Goal: Information Seeking & Learning: Find specific fact

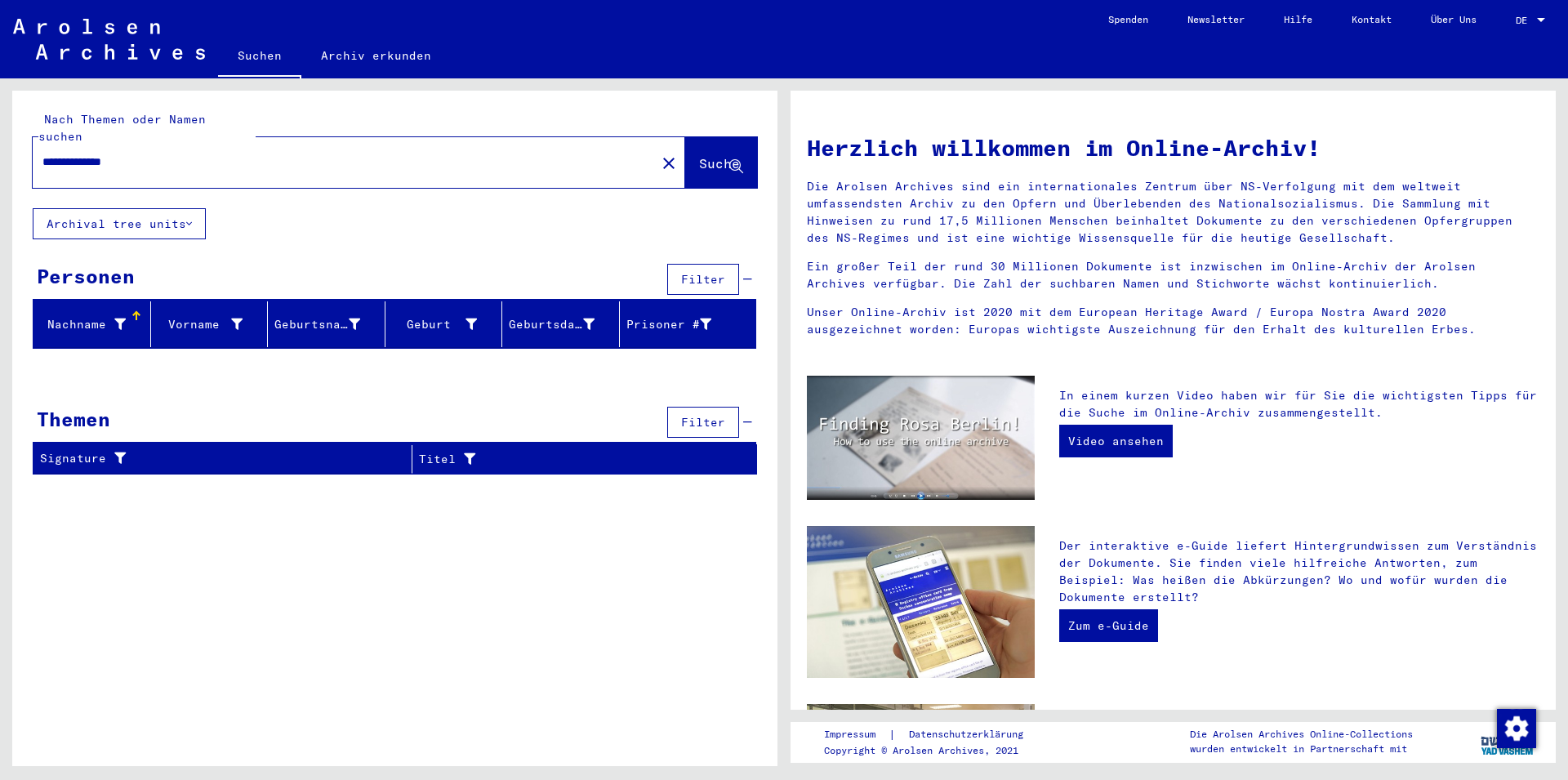
click at [84, 153] on input "**********" at bounding box center [339, 162] width 593 height 17
type input "**********"
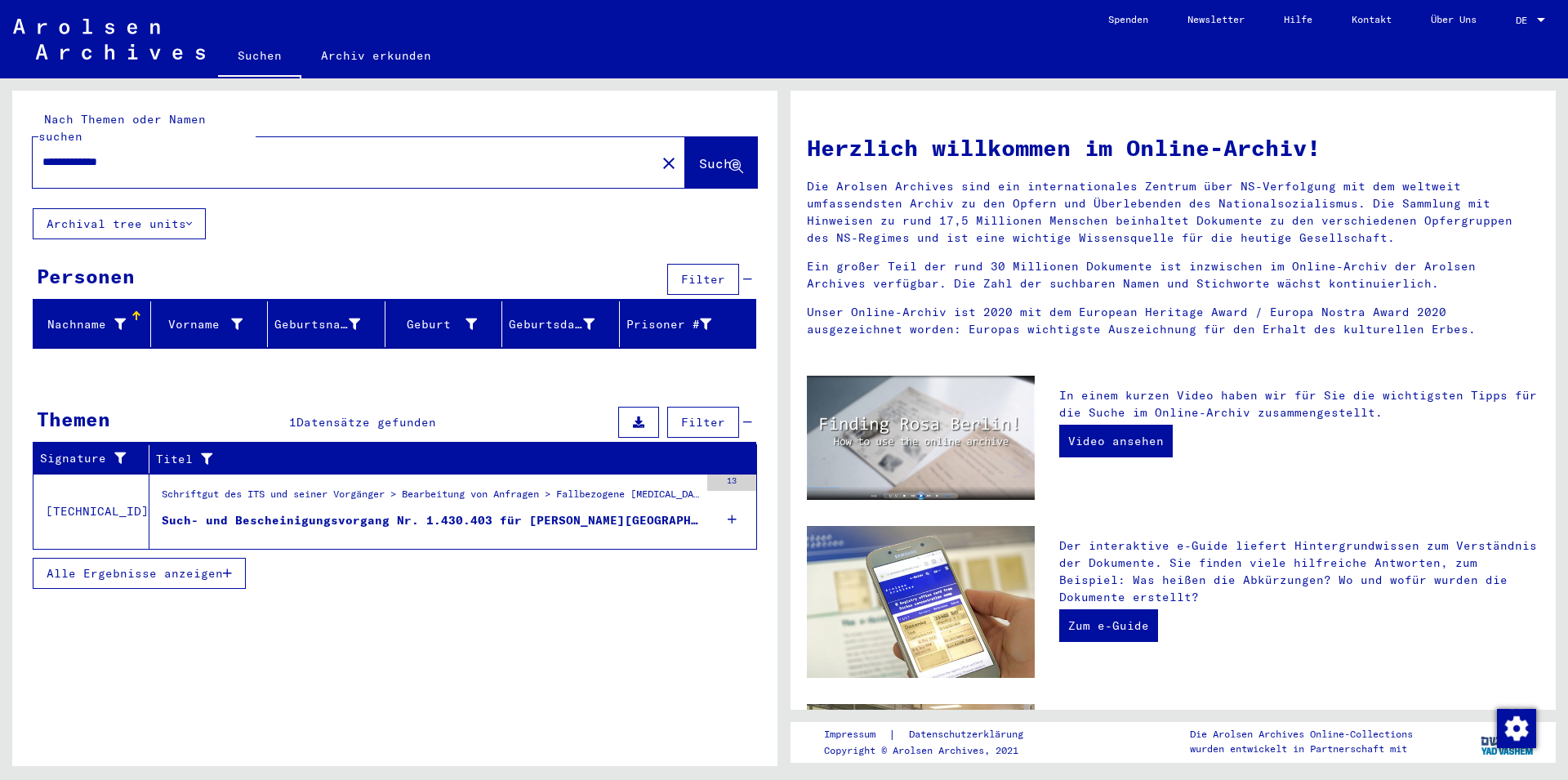
click at [71, 491] on td "[TECHNICAL_ID]" at bounding box center [91, 511] width 116 height 75
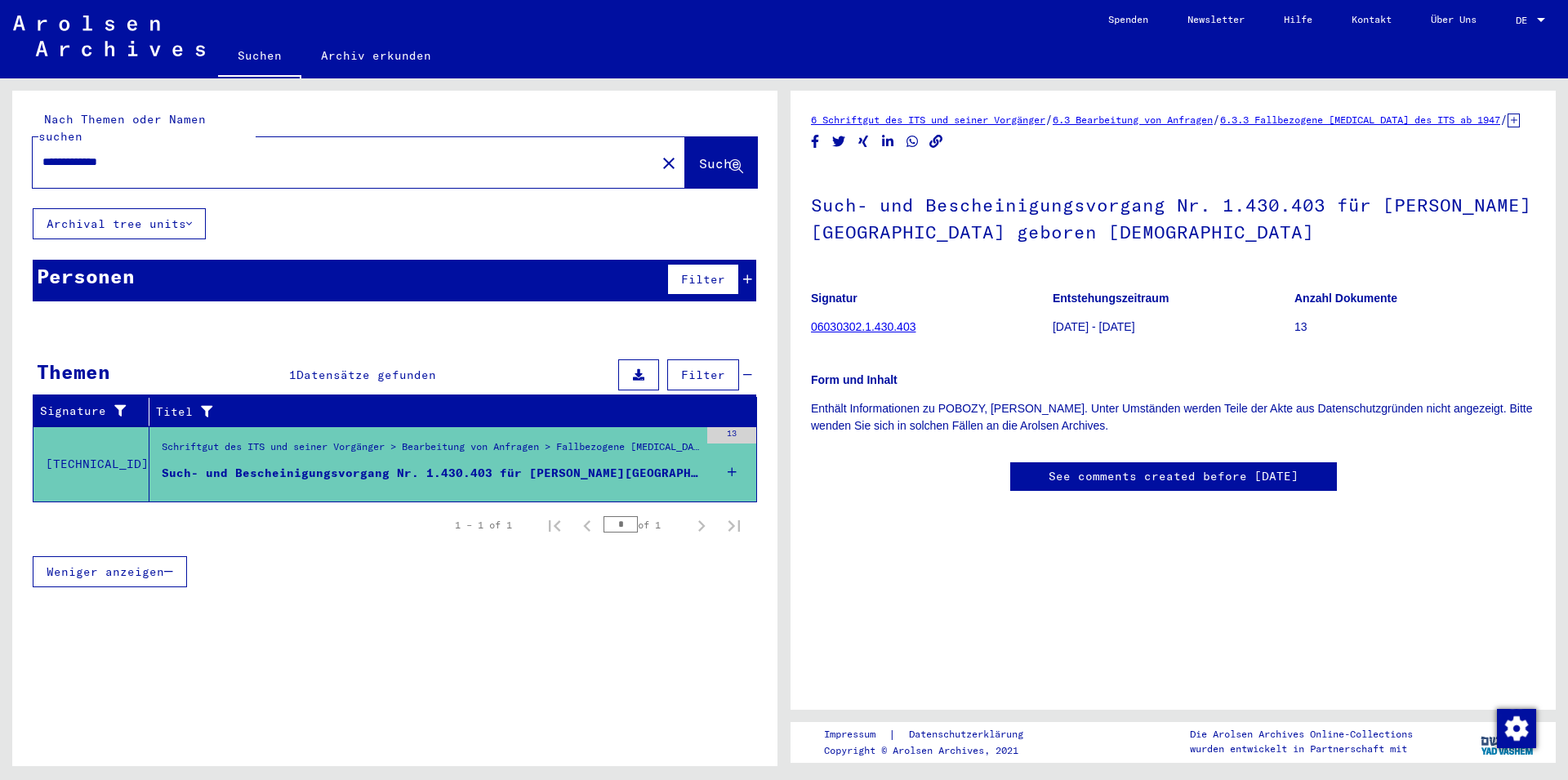
click at [421, 464] on div "Such- und Bescheinigungsvorgang Nr. 1.430.403 für [PERSON_NAME][GEOGRAPHIC_DATA…" at bounding box center [430, 473] width 538 height 17
click at [735, 449] on icon at bounding box center [732, 473] width 9 height 58
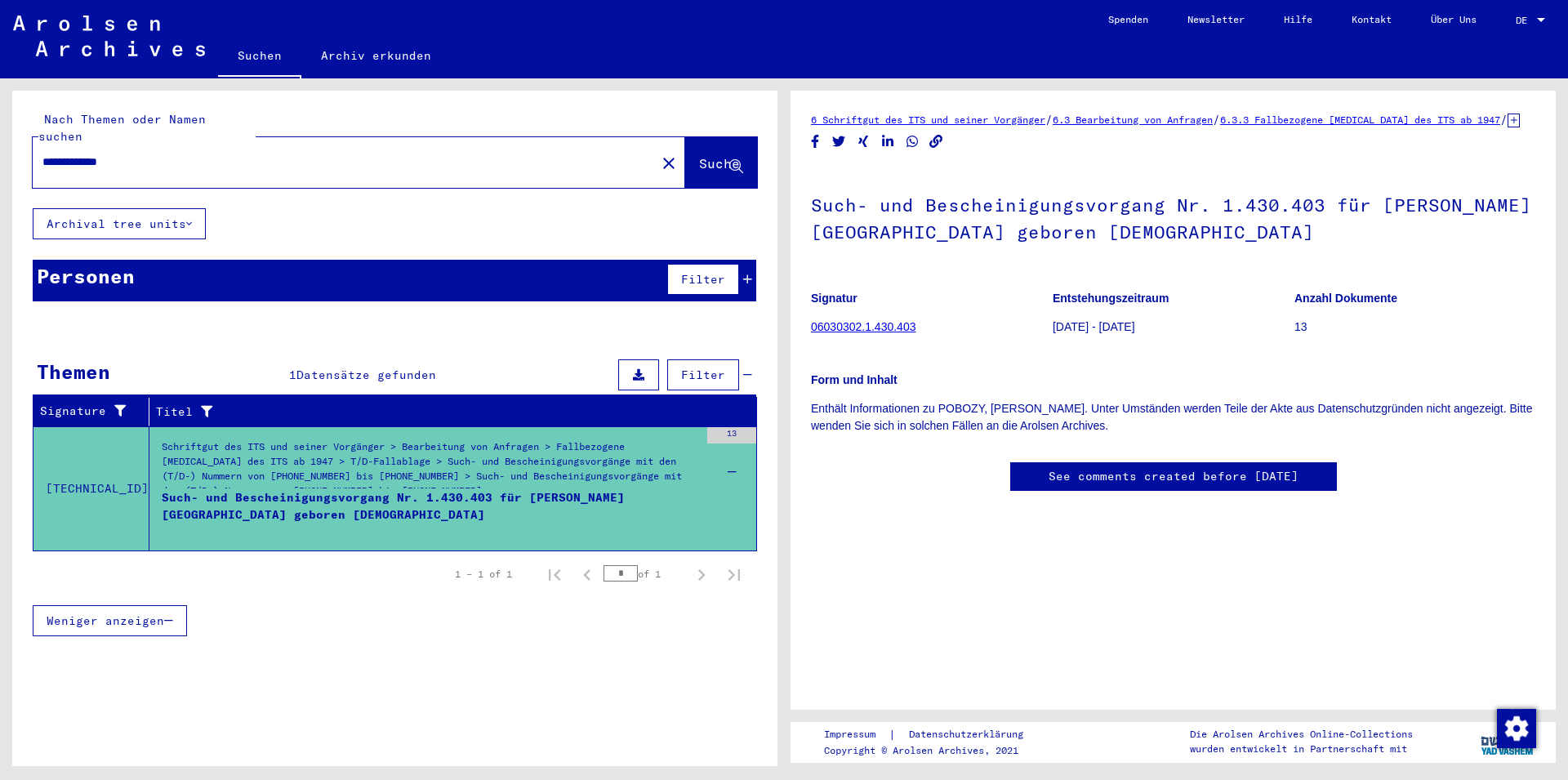
drag, startPoint x: 155, startPoint y: 424, endPoint x: 564, endPoint y: 503, distance: 416.6
click at [564, 503] on div "Schriftgut des ITS und seiner Vorgänger > Bearbeitung von Anfragen > Fallbezoge…" at bounding box center [424, 488] width 550 height 124
copy div "Schriftgut des ITS und seiner Vorgänger > Bearbeitung von Anfragen > Fallbezoge…"
click at [771, 458] on div "Signature Titel [TECHNICAL_ID] Schriftgut des ITS und seiner Vorgänger > Bearbe…" at bounding box center [395, 526] width 765 height 261
click at [877, 333] on link "06030302.1.430.403" at bounding box center [862, 327] width 105 height 13
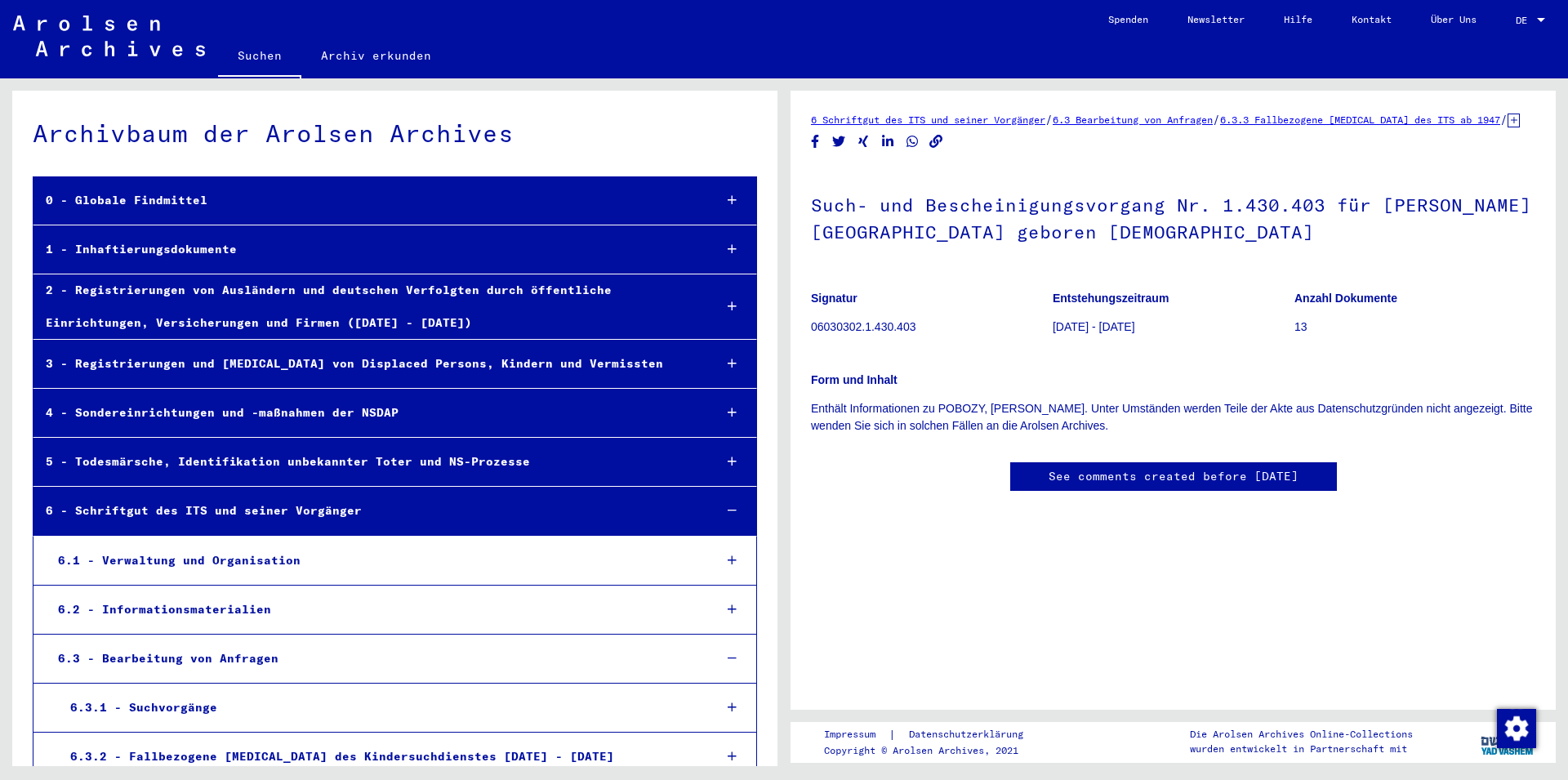
drag, startPoint x: 810, startPoint y: 228, endPoint x: 1453, endPoint y: 247, distance: 643.3
click at [1453, 247] on h1 "Such- und Bescheinigungsvorgang Nr. 1.430.403 für [PERSON_NAME][GEOGRAPHIC_DATA…" at bounding box center [1173, 216] width 724 height 98
copy h1 "Such- und Bescheinigungsvorgang Nr. 1.430.403 für [PERSON_NAME][GEOGRAPHIC_DATA…"
click at [858, 266] on h1 "Such- und Bescheinigungsvorgang Nr. 1.430.403 für [PERSON_NAME][GEOGRAPHIC_DATA…" at bounding box center [1173, 216] width 724 height 98
drag, startPoint x: 1047, startPoint y: 310, endPoint x: 1164, endPoint y: 318, distance: 117.3
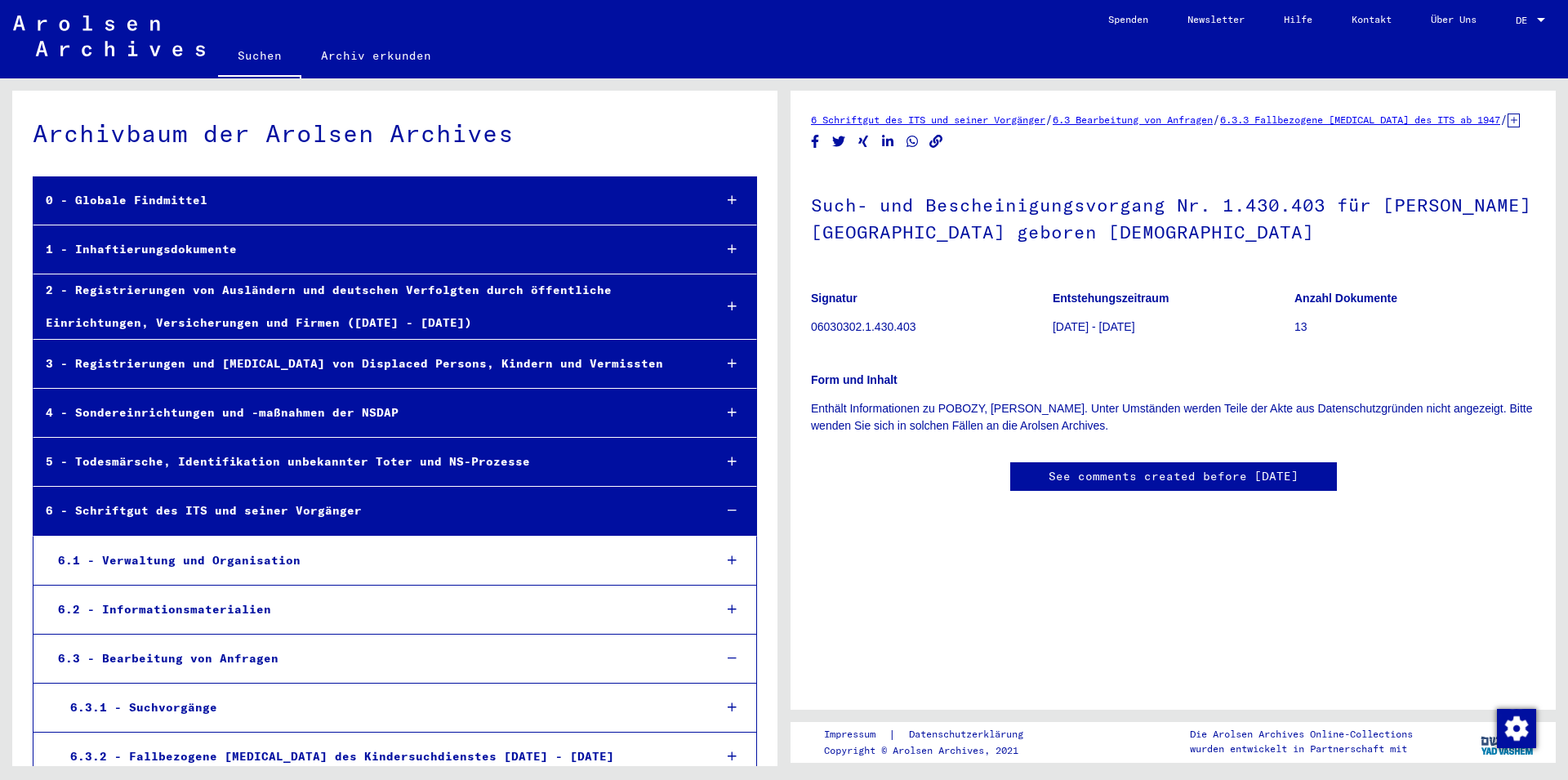
click at [1164, 318] on mat-grid-list "Signatur 06030302.1.430.403 Entstehungszeitraum [DATE] - [DATE] Anzahl Dokument…" at bounding box center [1173, 315] width 724 height 73
click at [1170, 307] on p "Entstehungszeitraum" at bounding box center [1173, 298] width 240 height 17
drag, startPoint x: 1170, startPoint y: 320, endPoint x: 1052, endPoint y: 316, distance: 118.1
click at [1053, 307] on p "Entstehungszeitraum" at bounding box center [1173, 298] width 240 height 17
copy b "Entstehungszeitraum"
